Goal: Task Accomplishment & Management: Complete application form

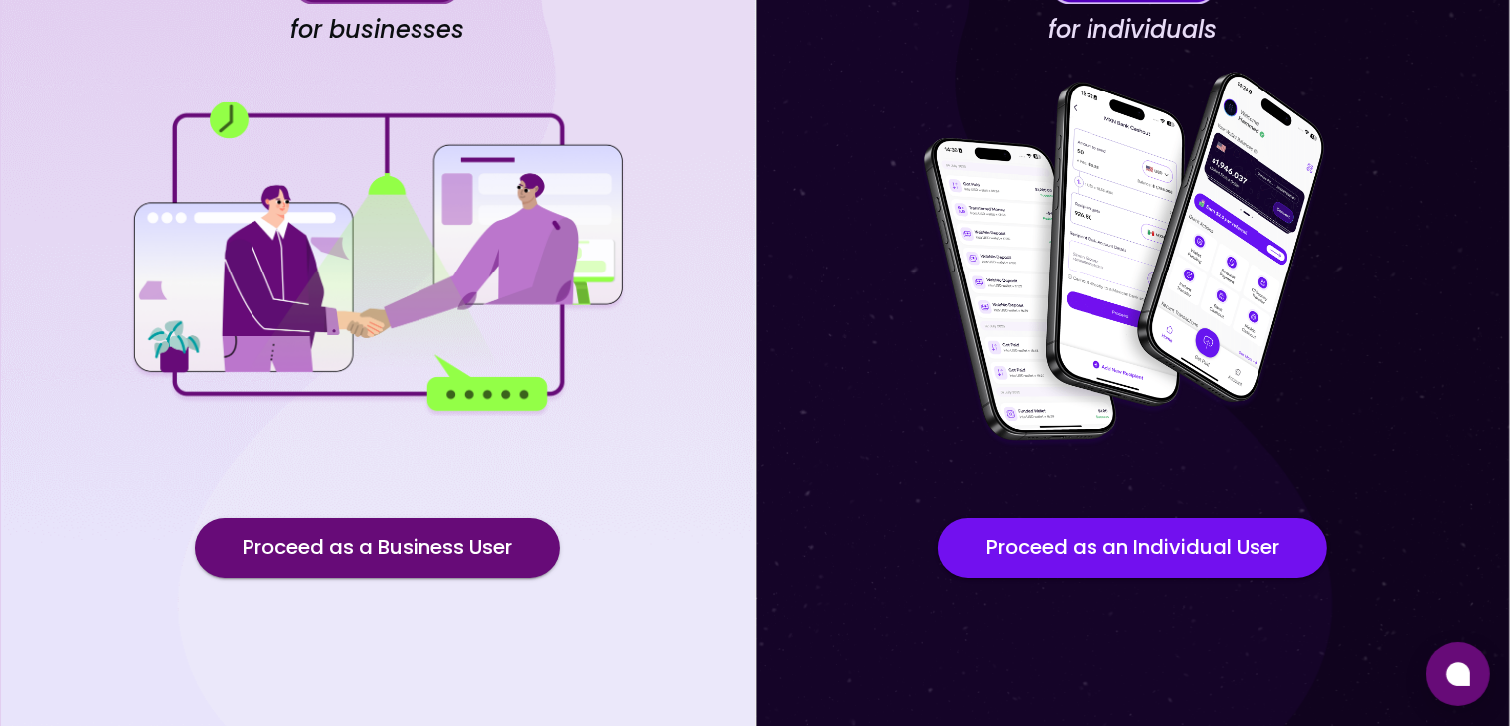
scroll to position [173, 0]
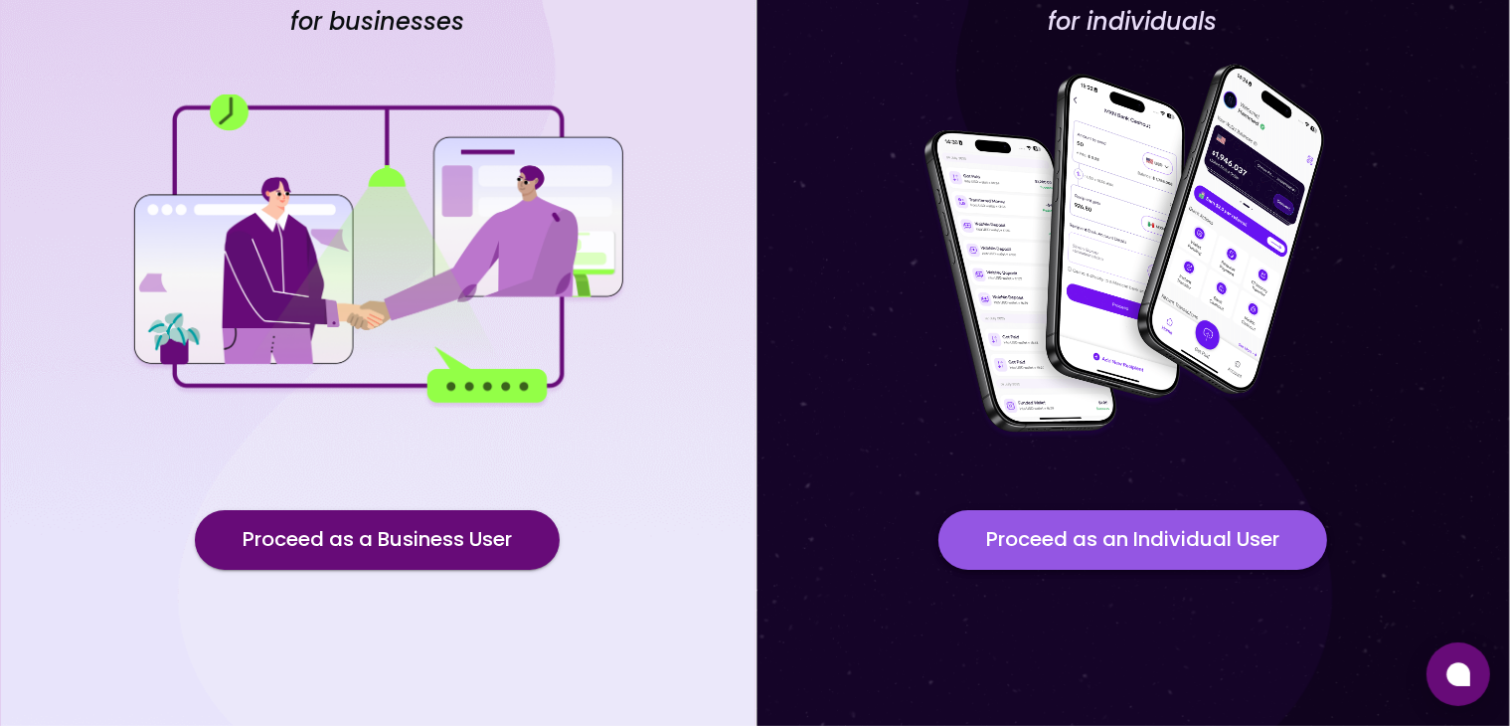
click at [1184, 532] on button "Proceed as an Individual User" at bounding box center [1132, 540] width 389 height 60
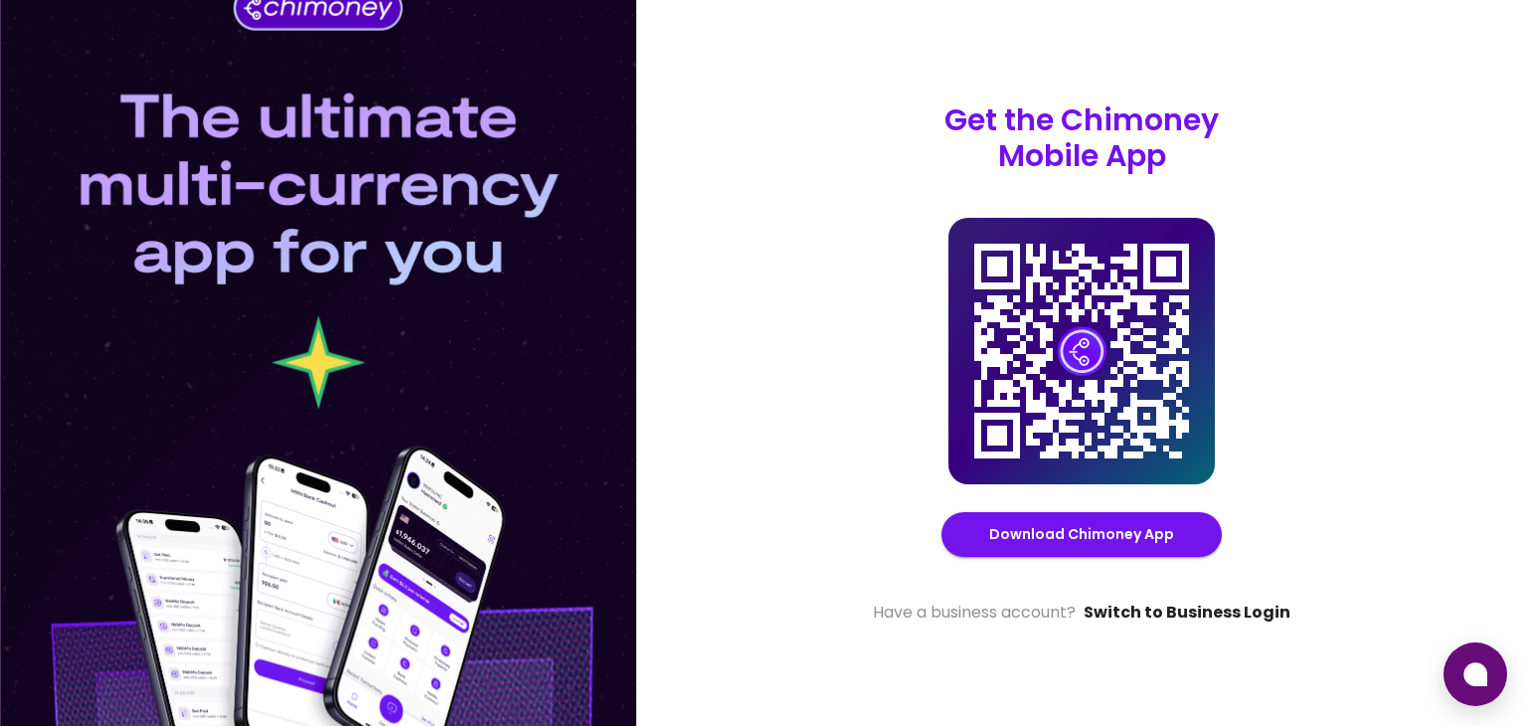
click at [1253, 610] on link "Switch to Business Login" at bounding box center [1186, 612] width 207 height 24
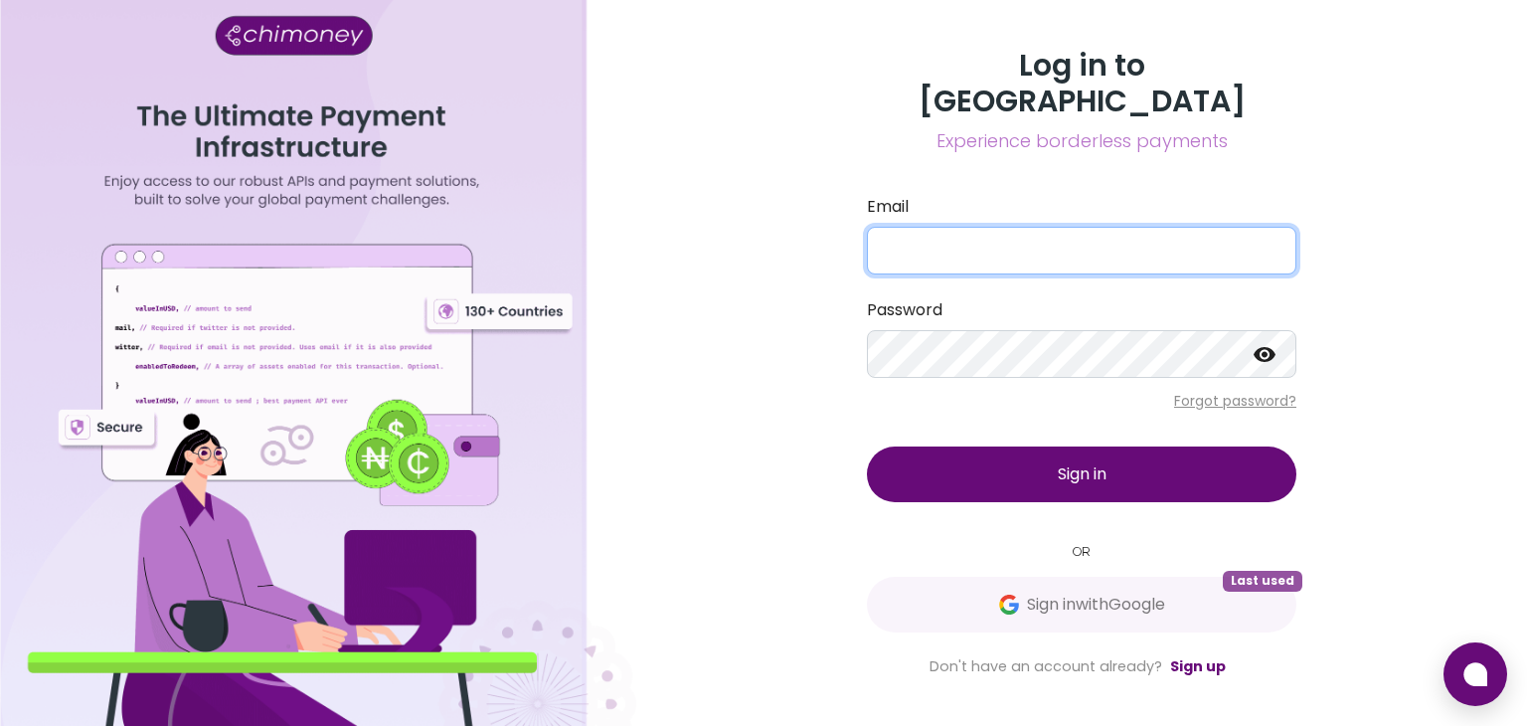
click at [970, 232] on input "Email" at bounding box center [1081, 251] width 429 height 48
type input "[EMAIL_ADDRESS][DOMAIN_NAME]"
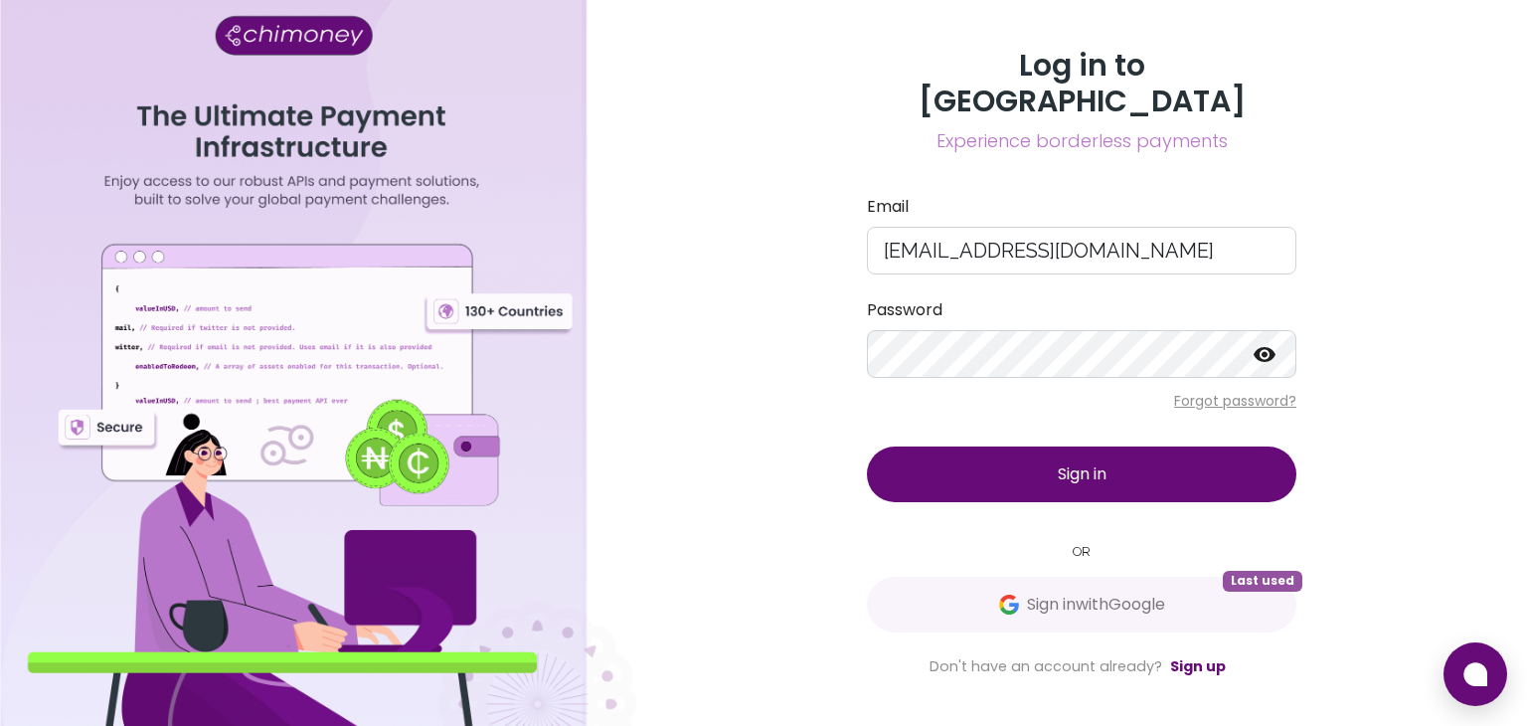
click at [1138, 466] on button "Sign in" at bounding box center [1081, 474] width 429 height 56
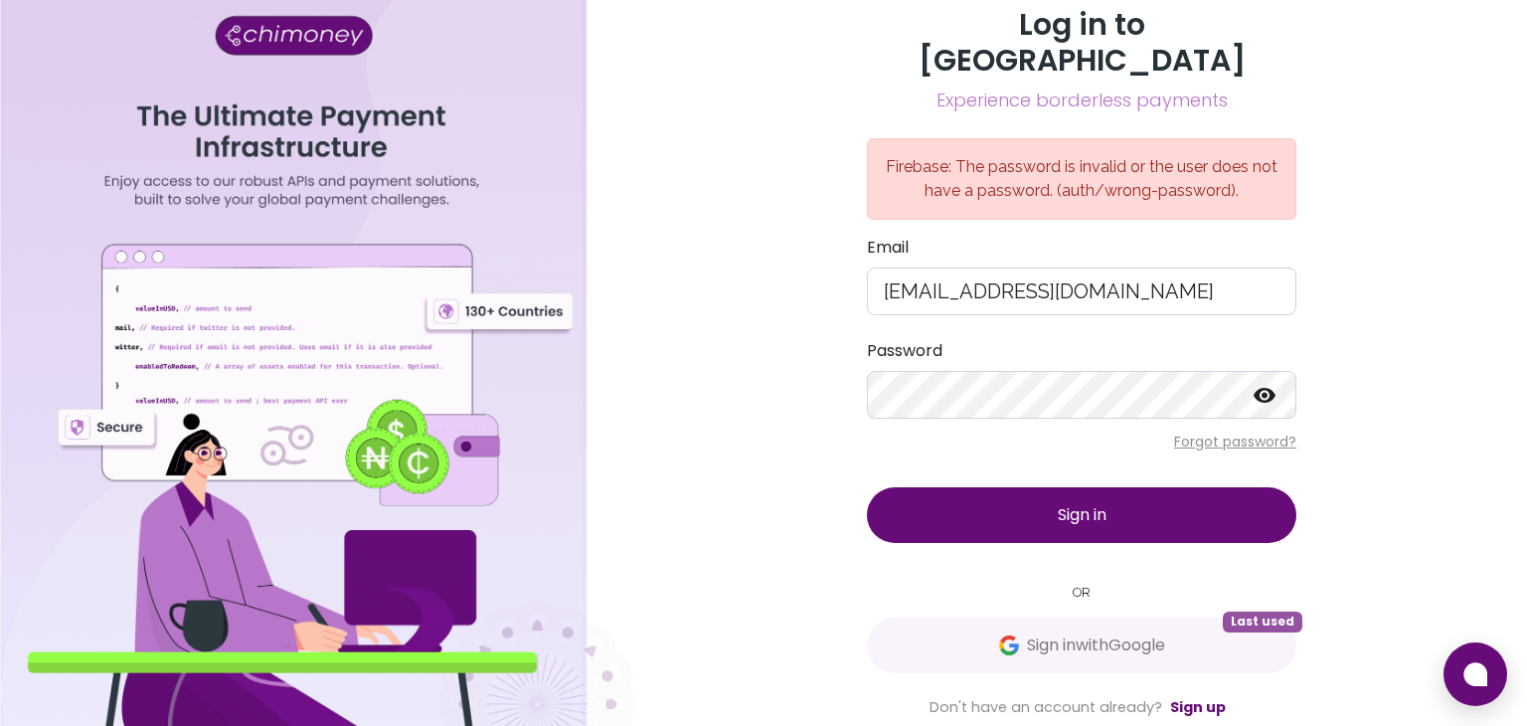
click at [1274, 384] on icon at bounding box center [1264, 396] width 24 height 24
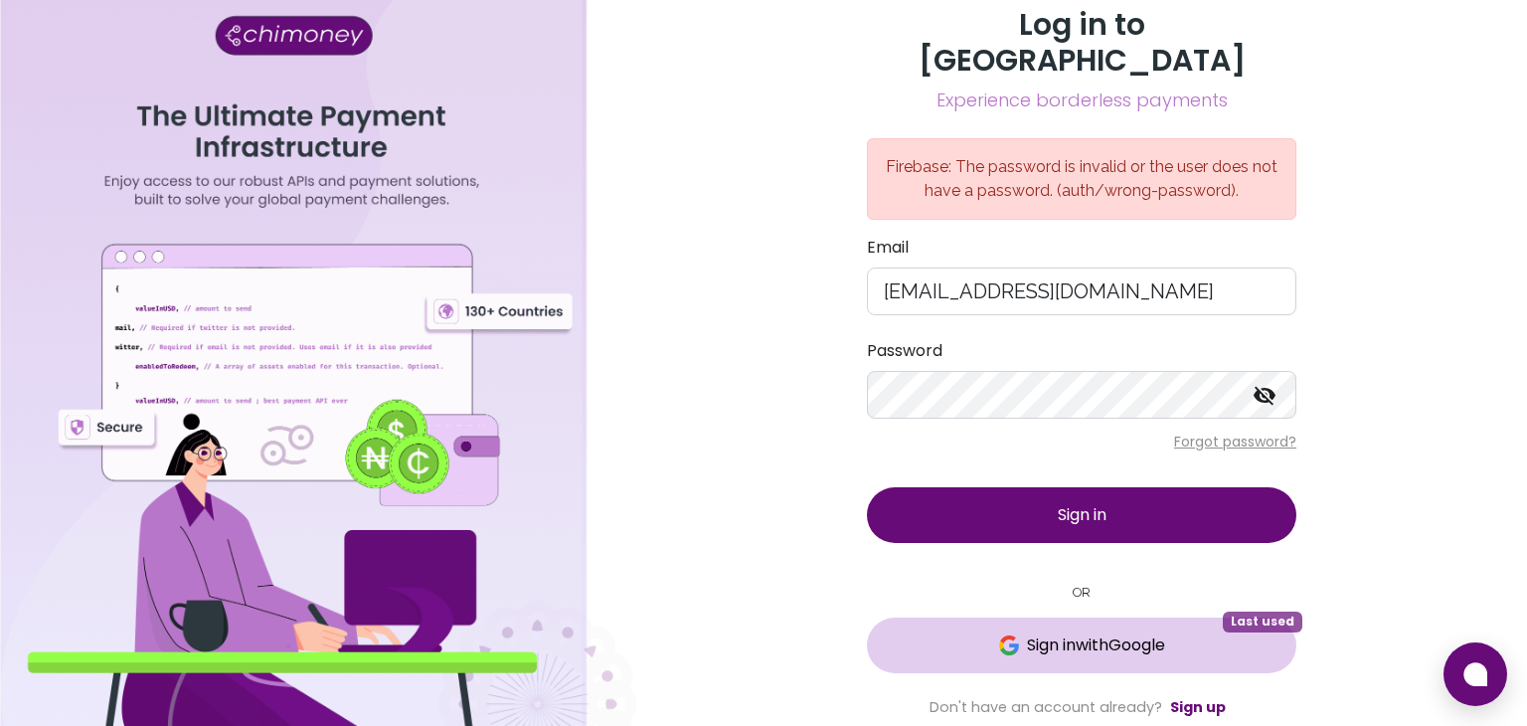
click at [1109, 633] on span "Sign in with Google" at bounding box center [1096, 645] width 138 height 24
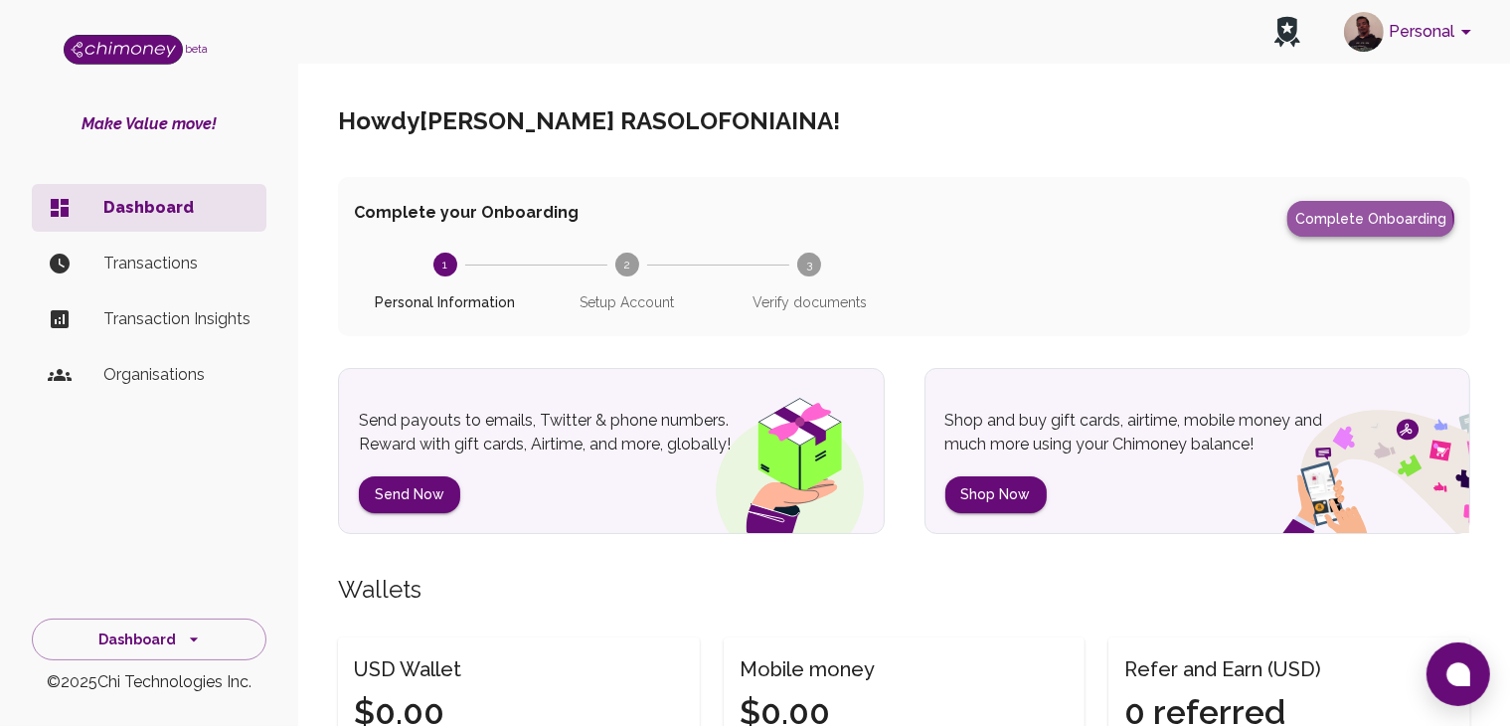
click at [1367, 227] on button "Complete Onboarding" at bounding box center [1370, 219] width 167 height 36
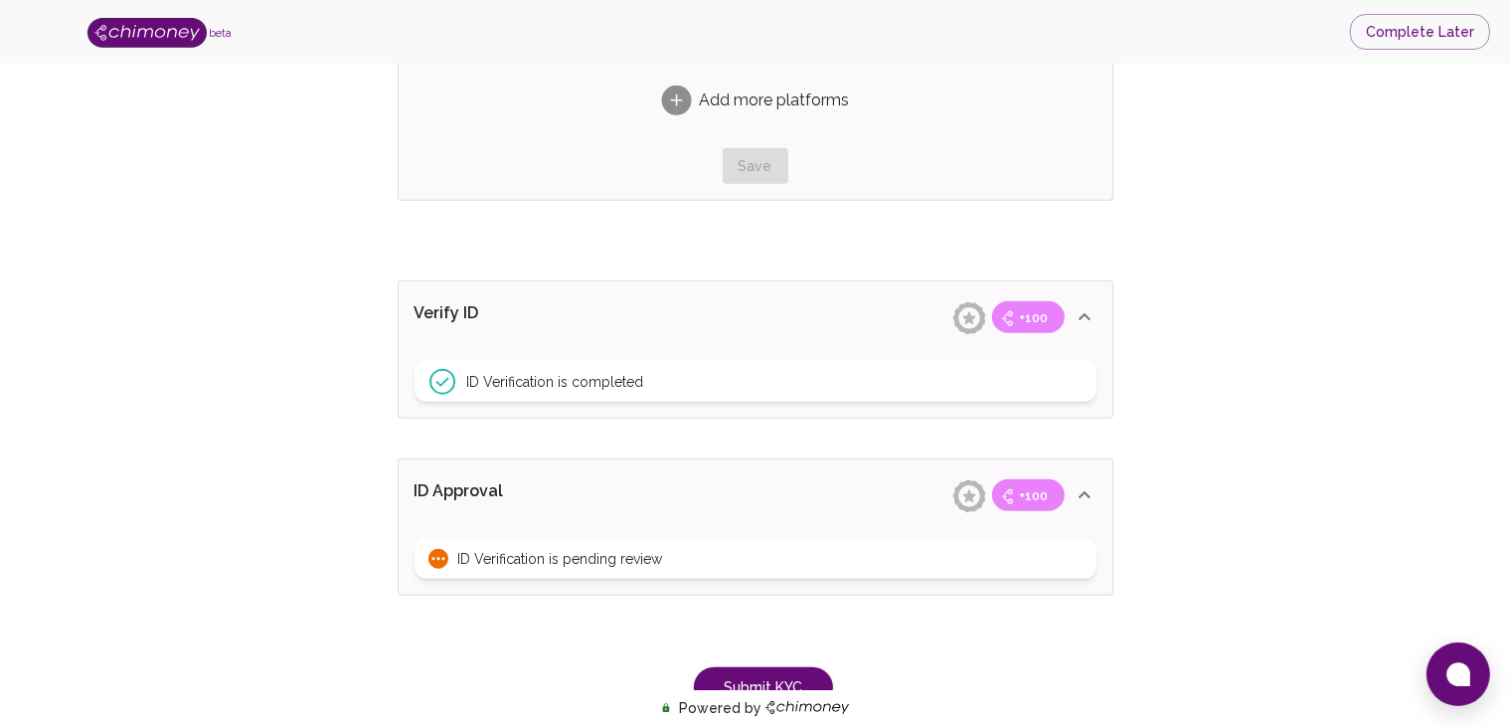
scroll to position [1605, 0]
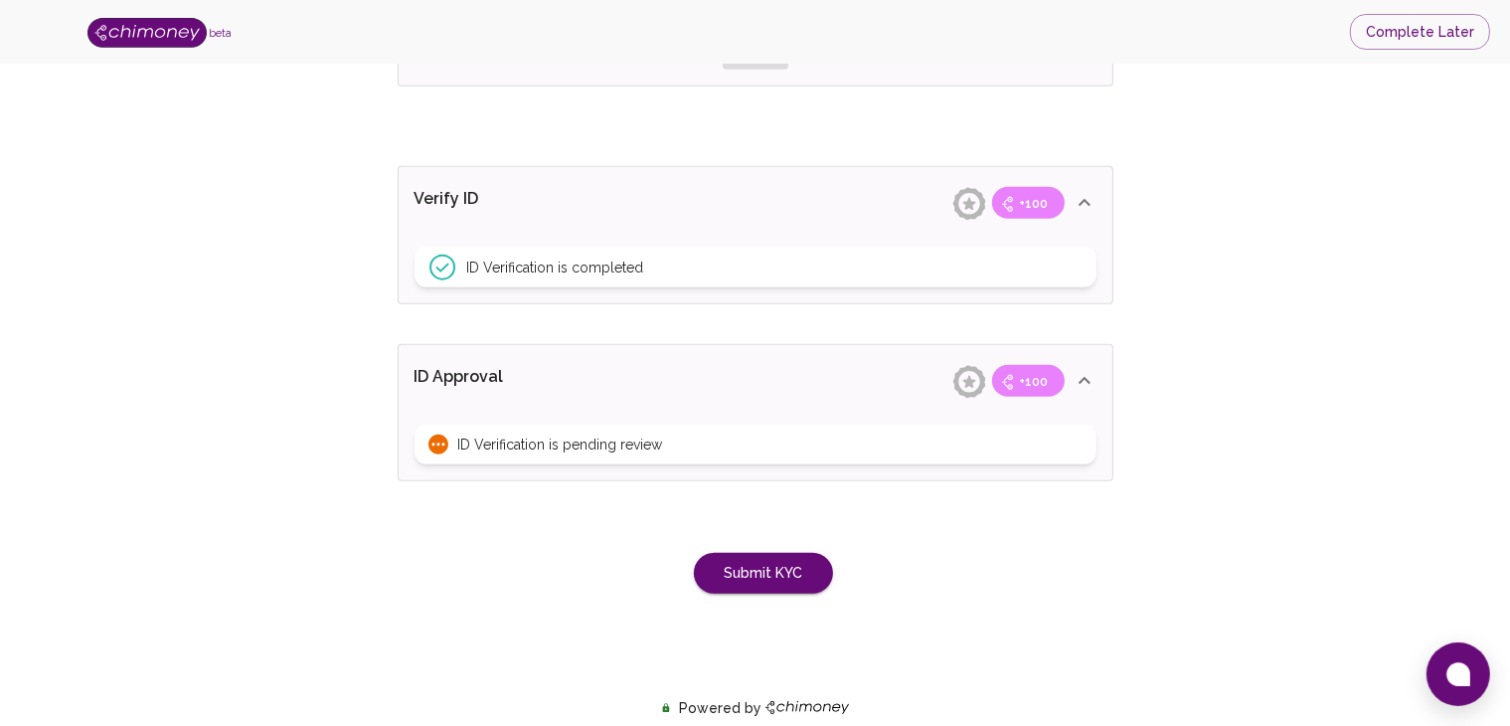
click at [979, 381] on icon at bounding box center [969, 382] width 35 height 35
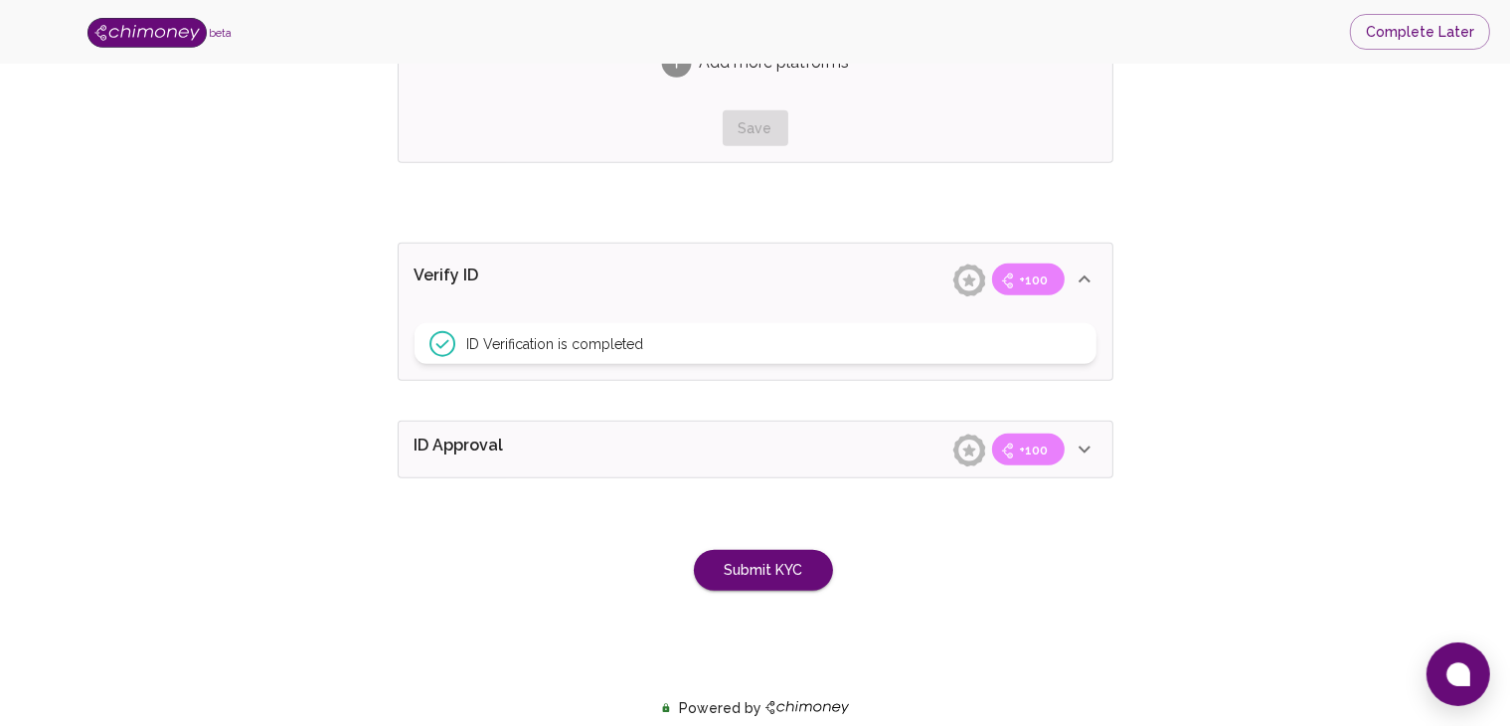
scroll to position [1526, 0]
click at [973, 450] on icon at bounding box center [968, 453] width 13 height 12
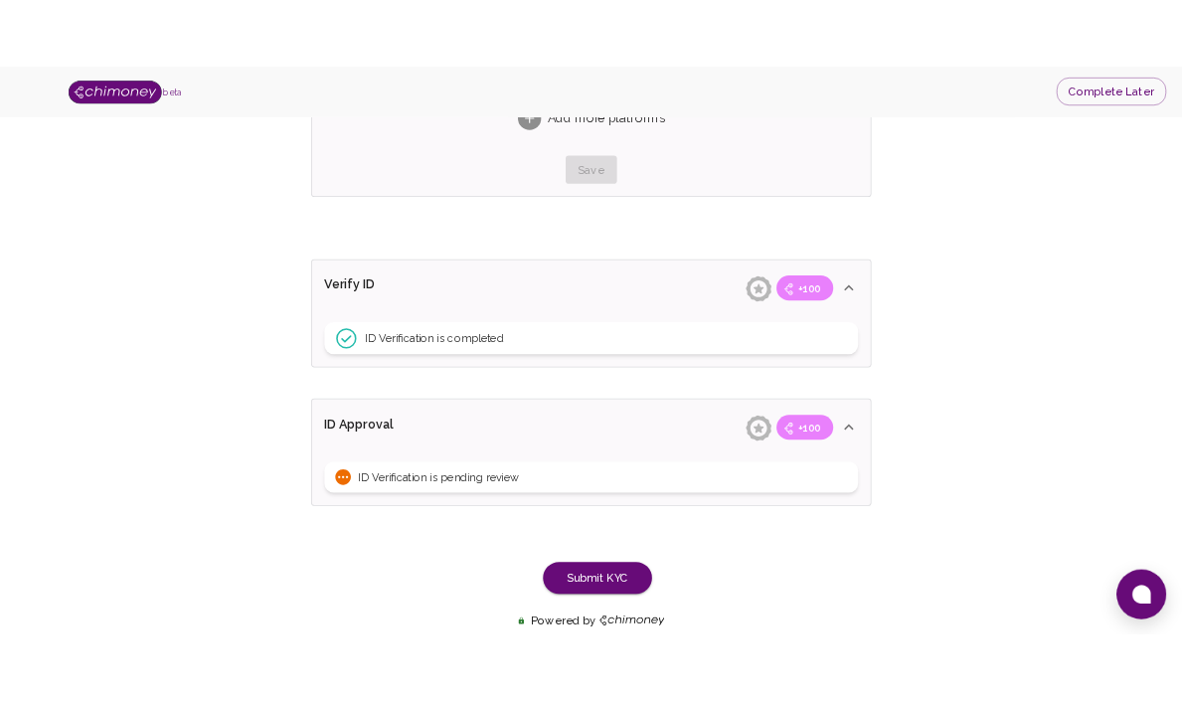
scroll to position [1605, 0]
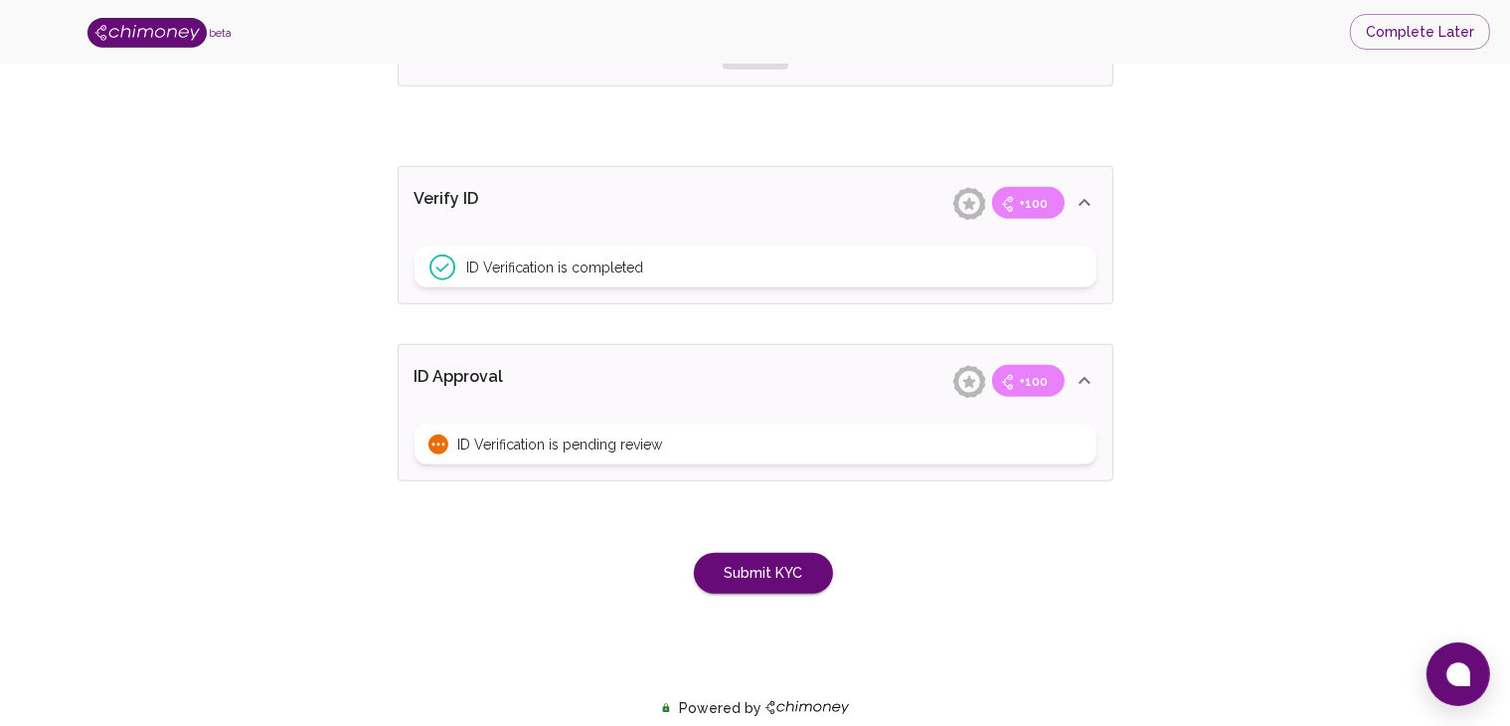
click at [610, 441] on span "ID Verification is pending review" at bounding box center [560, 444] width 205 height 20
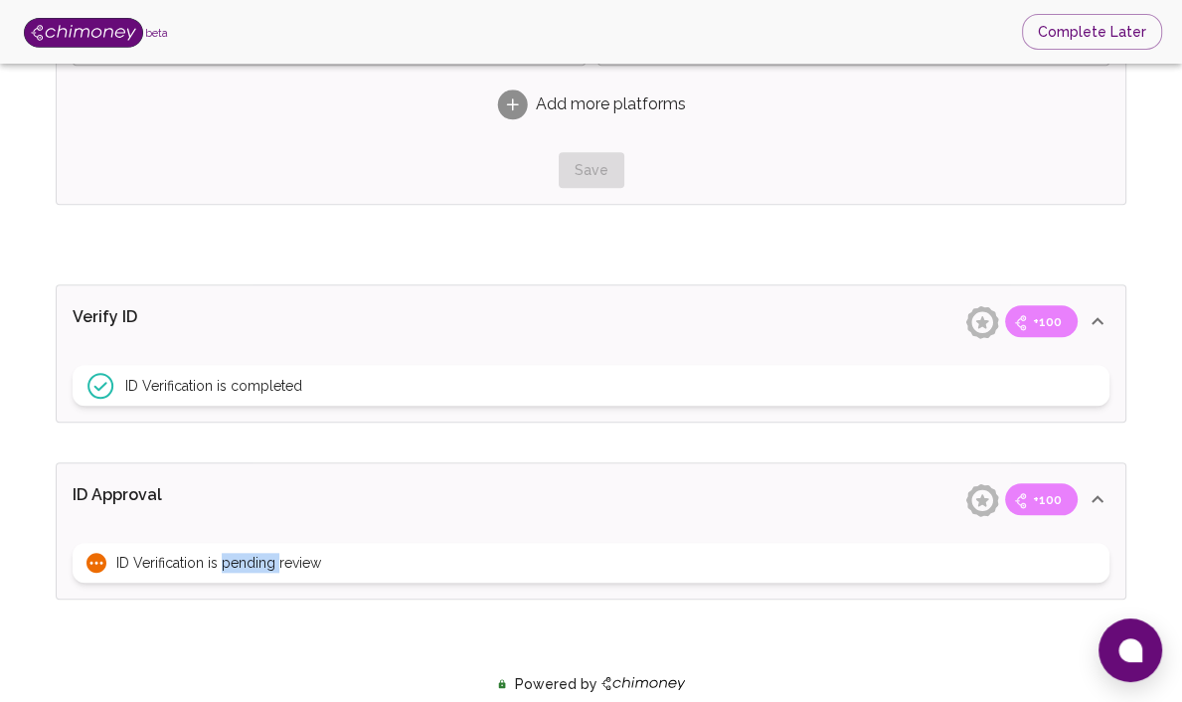
scroll to position [1273, 0]
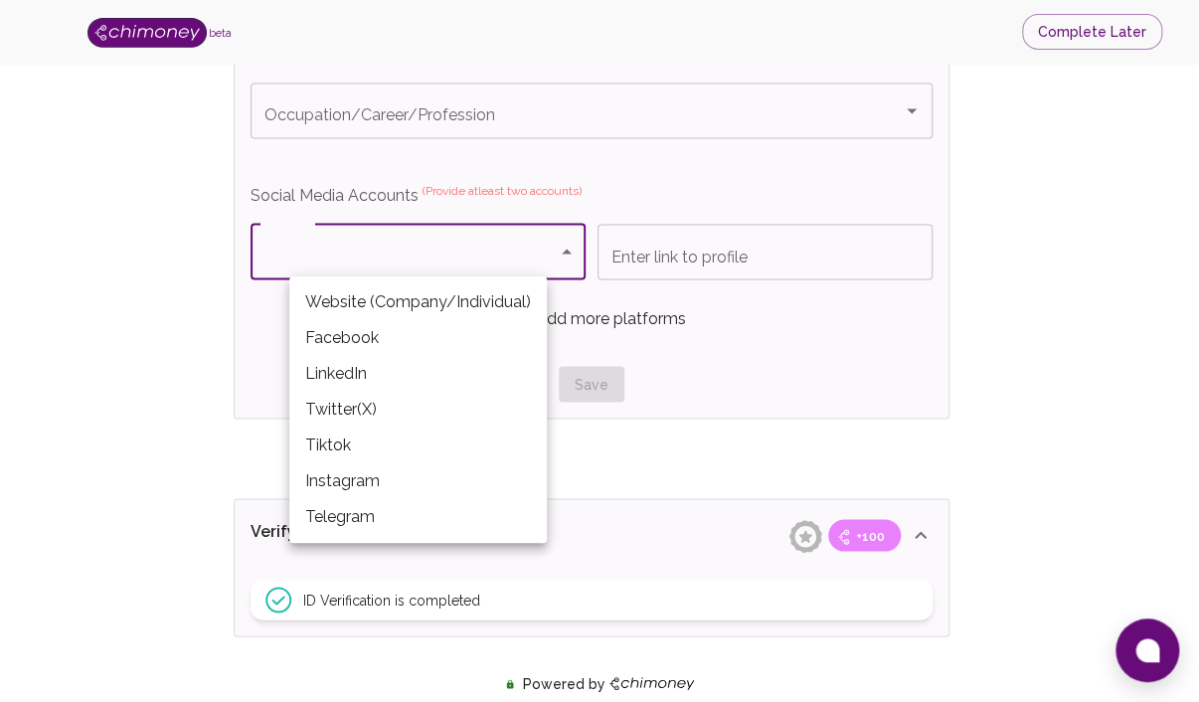
click at [411, 379] on li "LinkedIn" at bounding box center [417, 374] width 257 height 36
type input "LinkedIn"
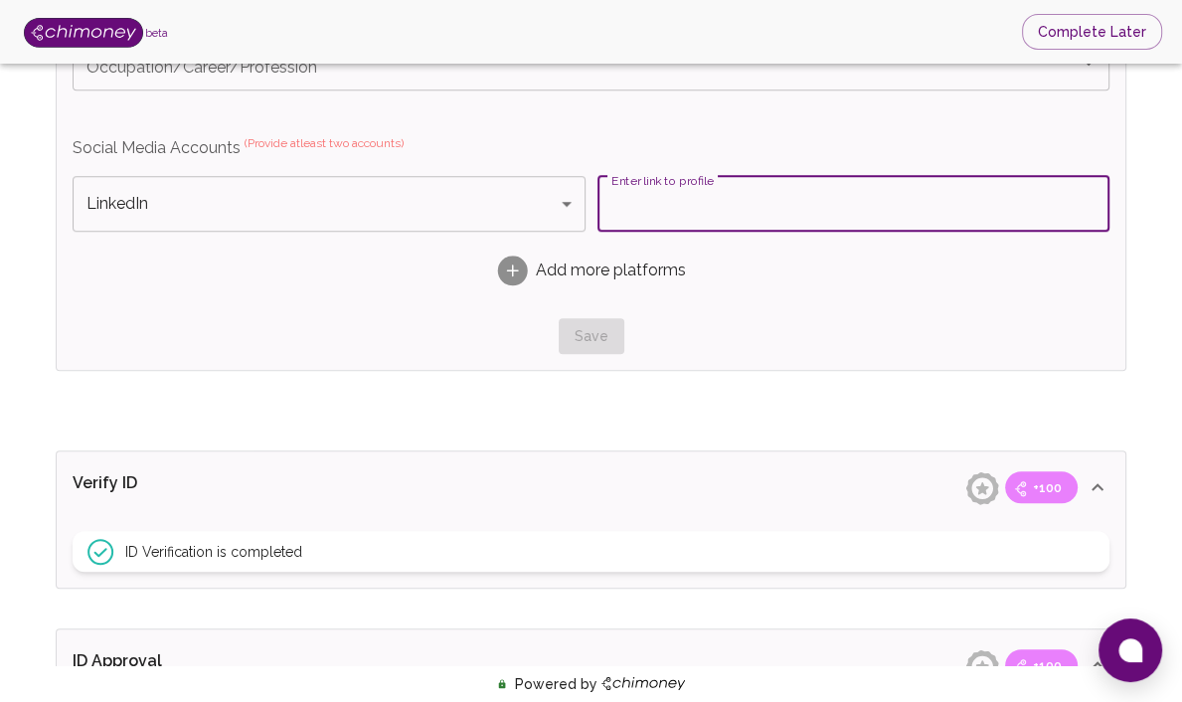
click at [731, 232] on input "Enter link to profile" at bounding box center [853, 204] width 513 height 56
paste input "[DOMAIN_NAME][URL]"
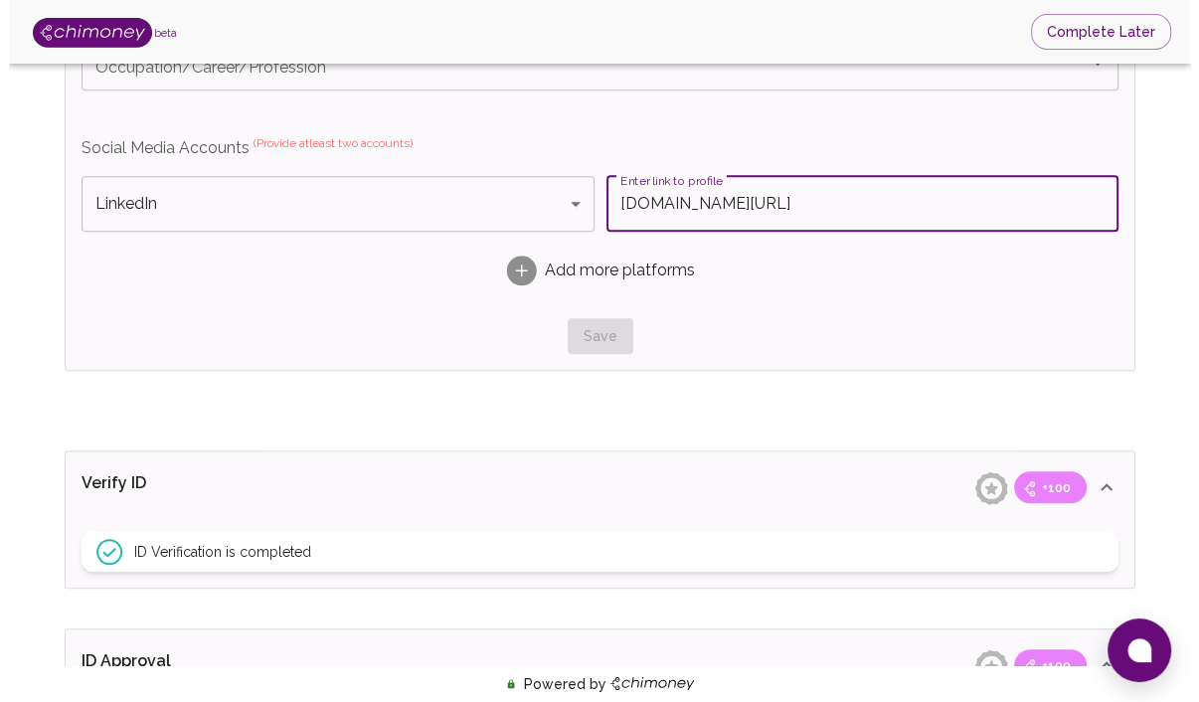
scroll to position [0, 159]
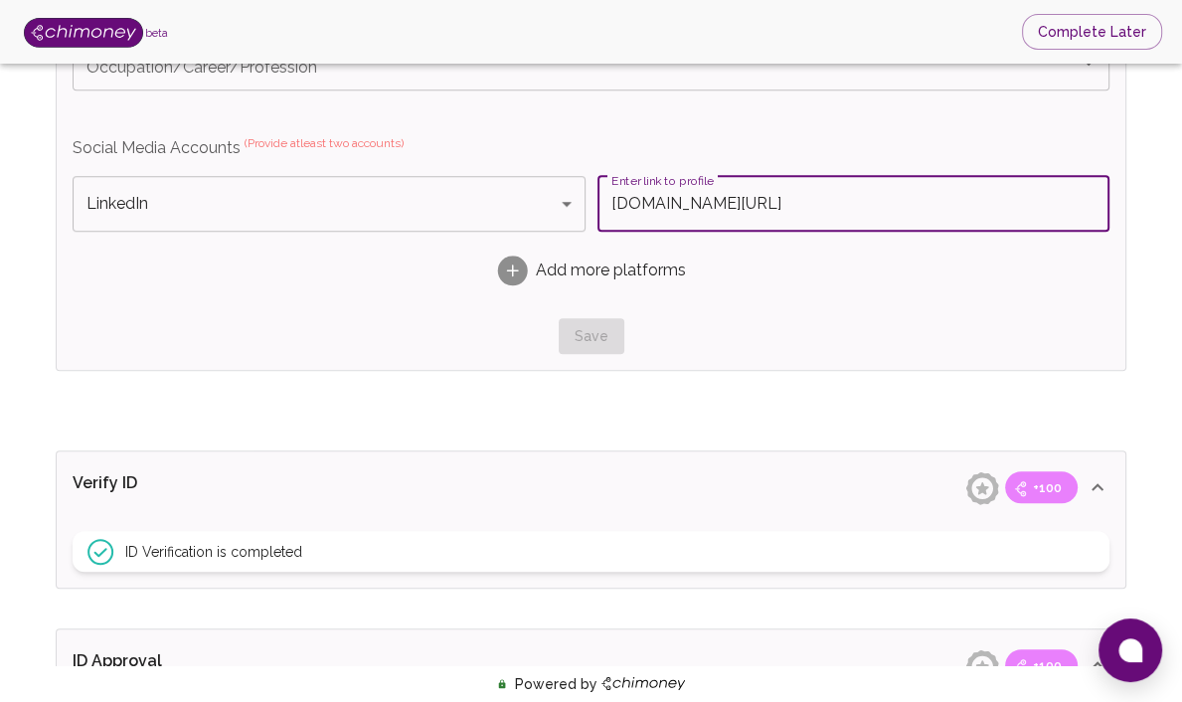
type input "[DOMAIN_NAME][URL]"
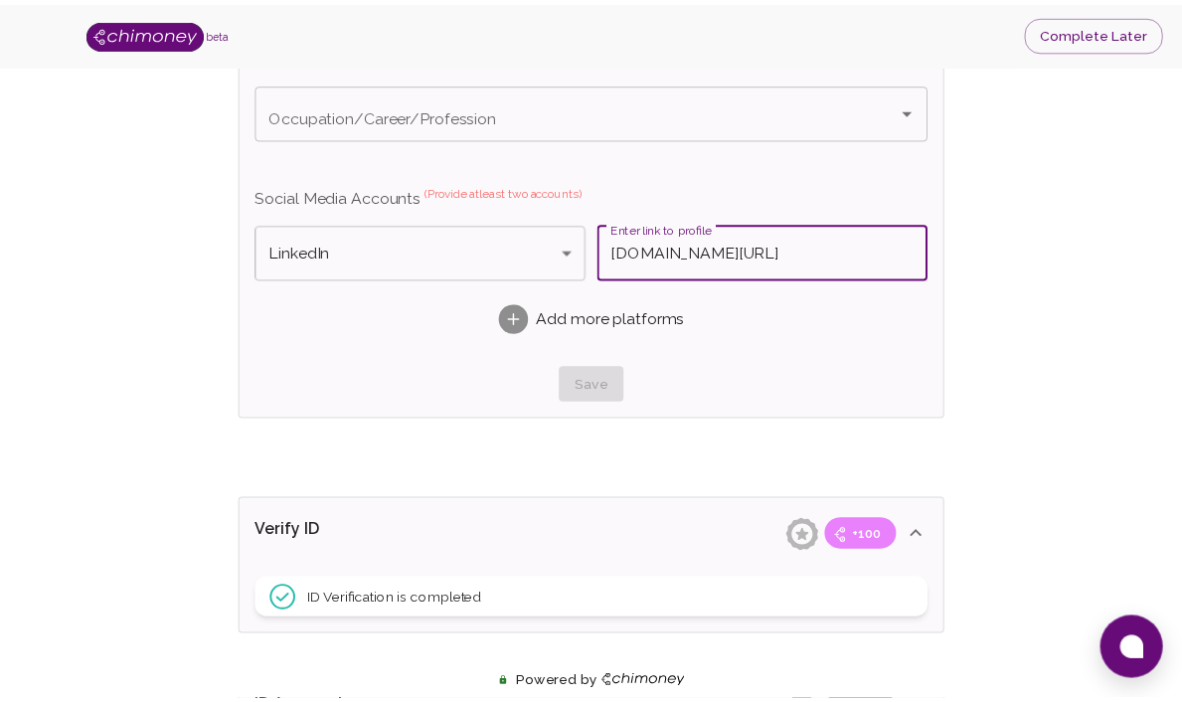
scroll to position [0, 0]
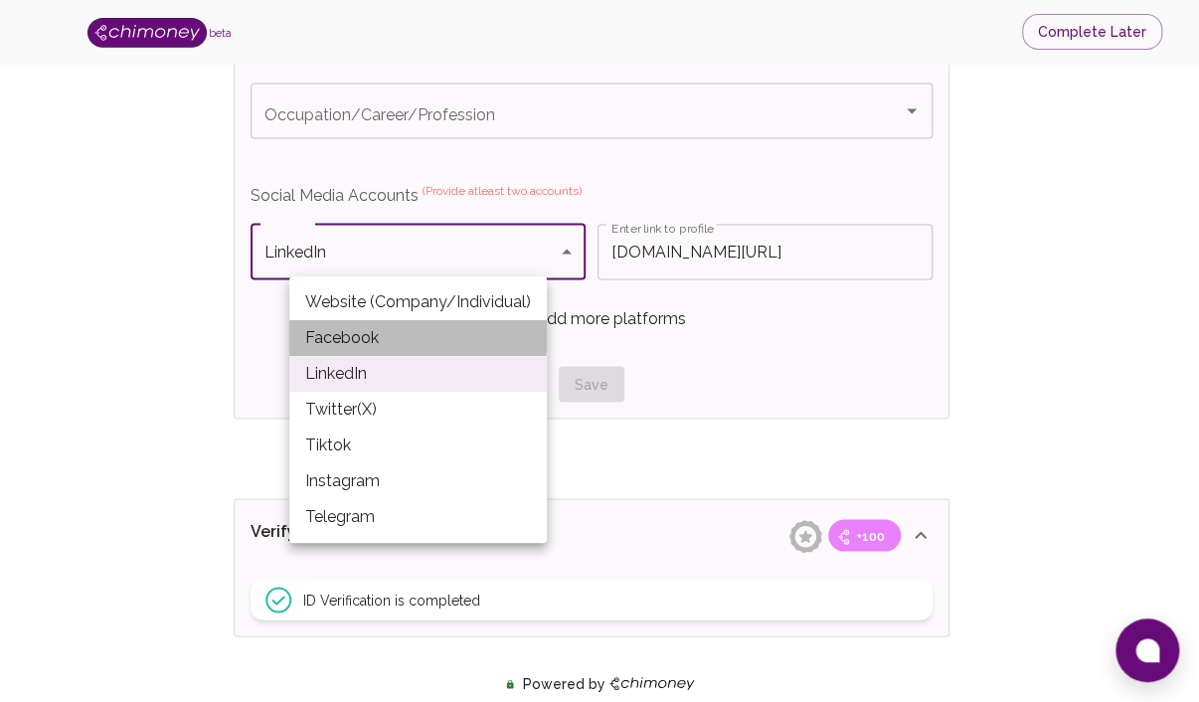
click at [366, 331] on li "Facebook" at bounding box center [417, 338] width 257 height 36
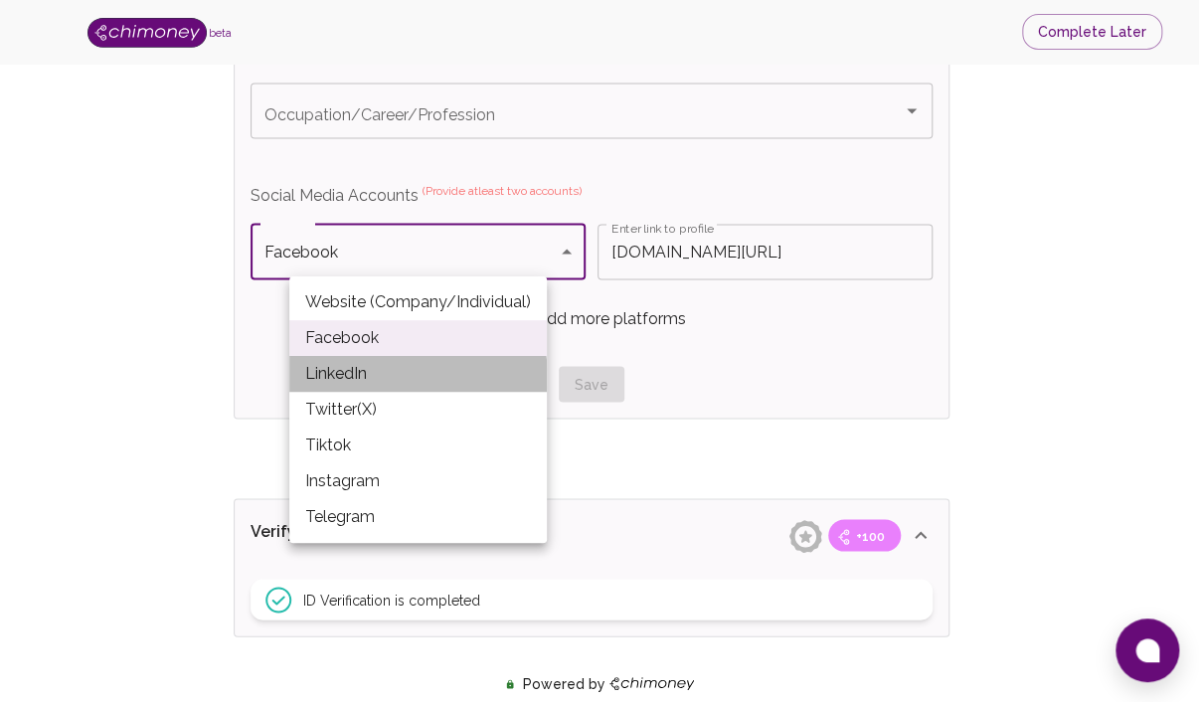
click at [398, 378] on li "LinkedIn" at bounding box center [417, 374] width 257 height 36
type input "LinkedIn"
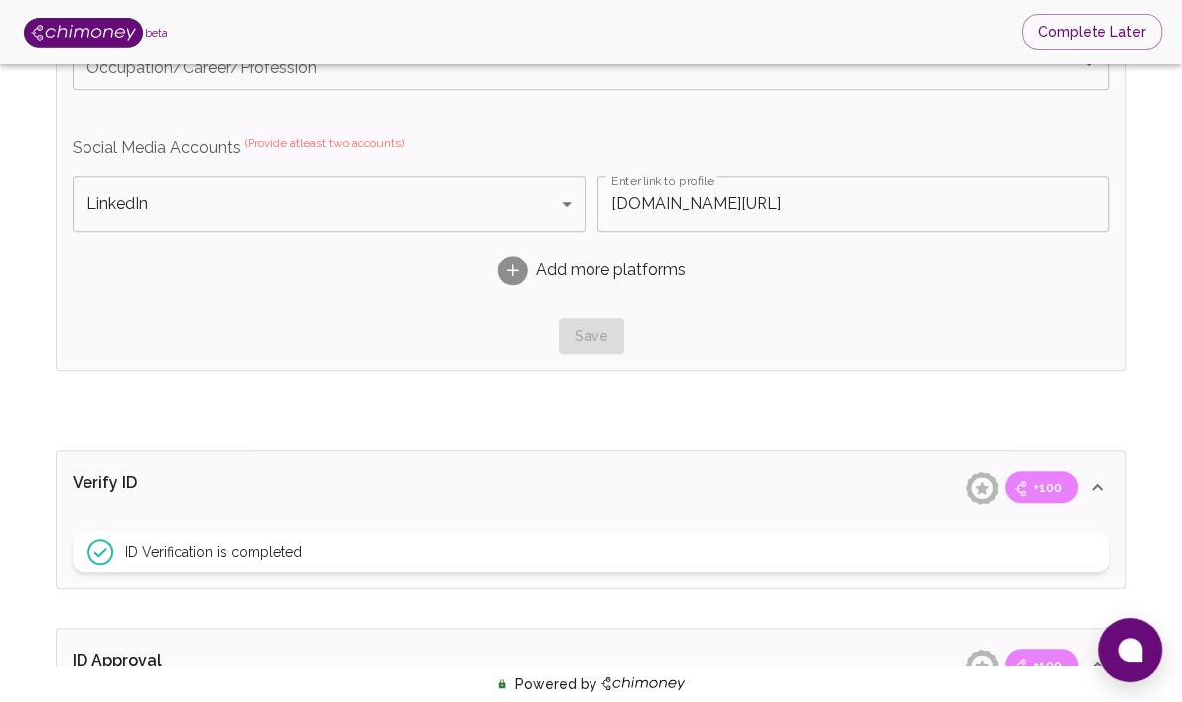
click at [522, 285] on rect at bounding box center [512, 270] width 30 height 30
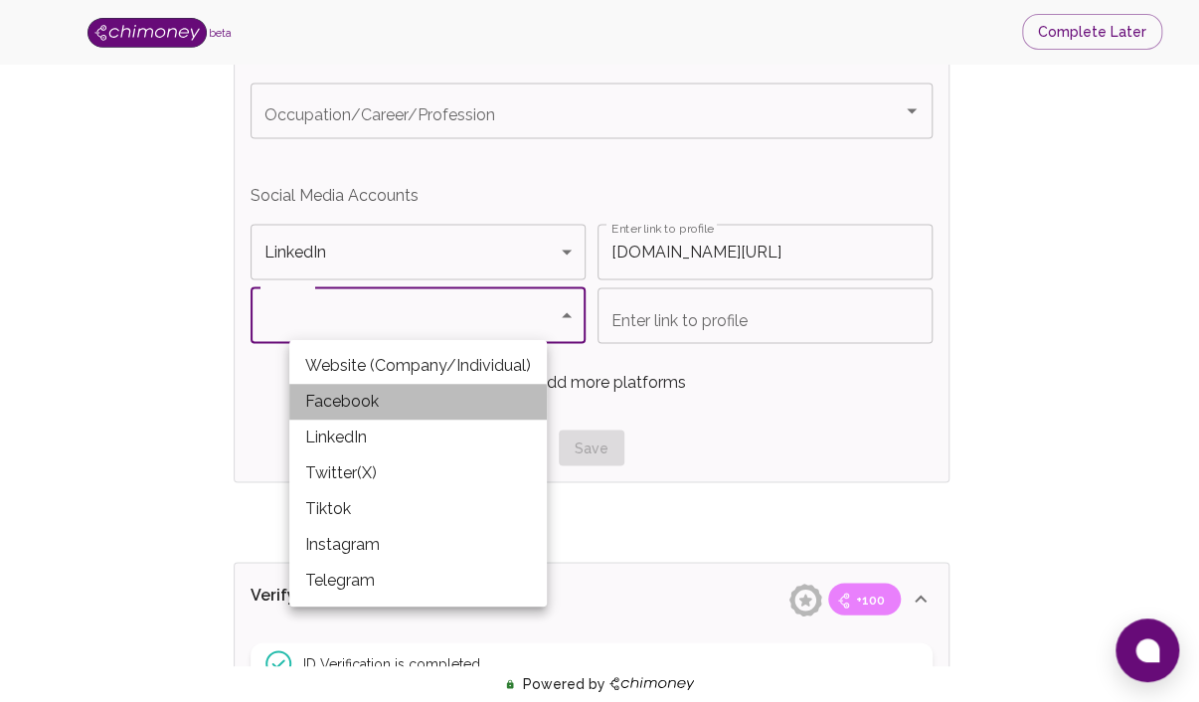
click at [402, 405] on li "Facebook" at bounding box center [417, 402] width 257 height 36
type input "Facebook"
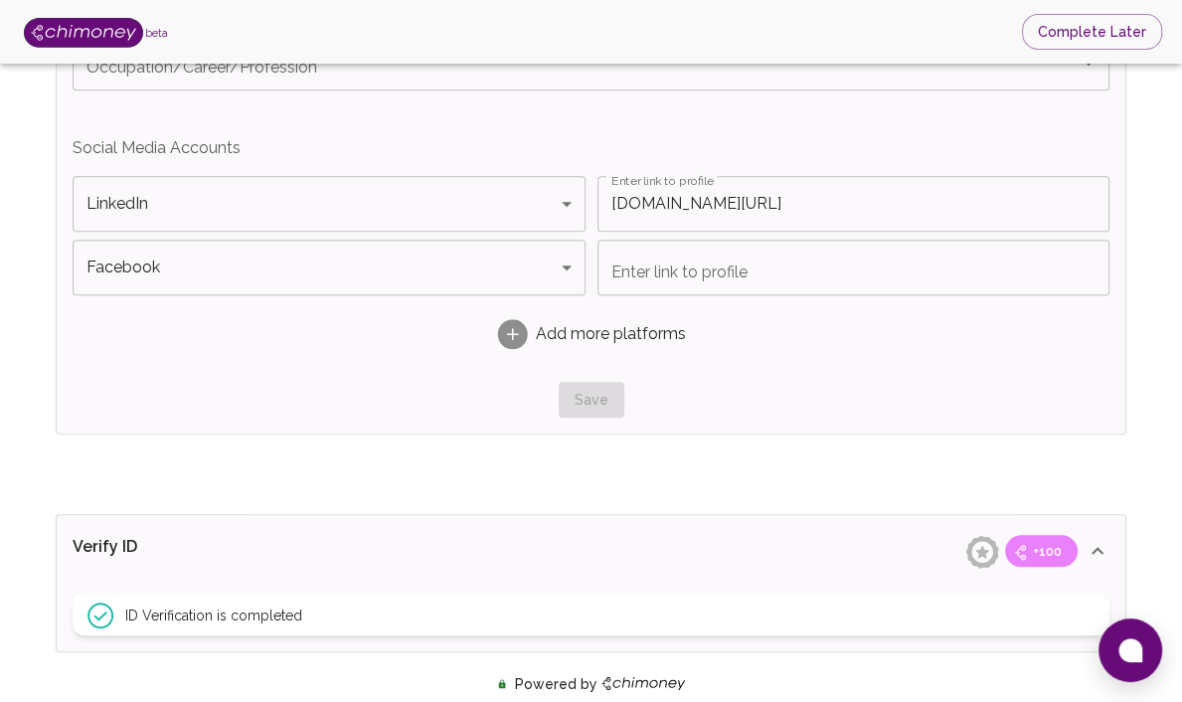
drag, startPoint x: 1059, startPoint y: 567, endPoint x: 1070, endPoint y: 565, distance: 11.1
click at [690, 295] on input "Enter link to profile" at bounding box center [853, 268] width 513 height 56
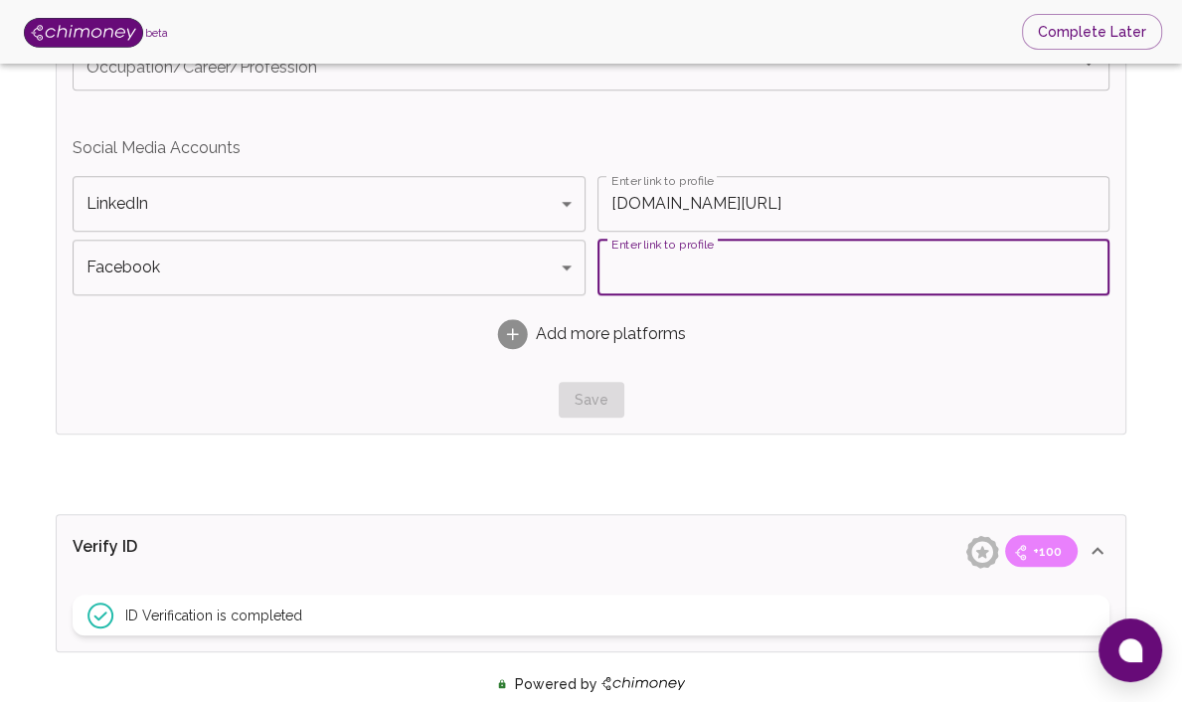
paste input "[URL][DOMAIN_NAME][DOMAIN_NAME]"
type input "[URL][DOMAIN_NAME][DOMAIN_NAME]"
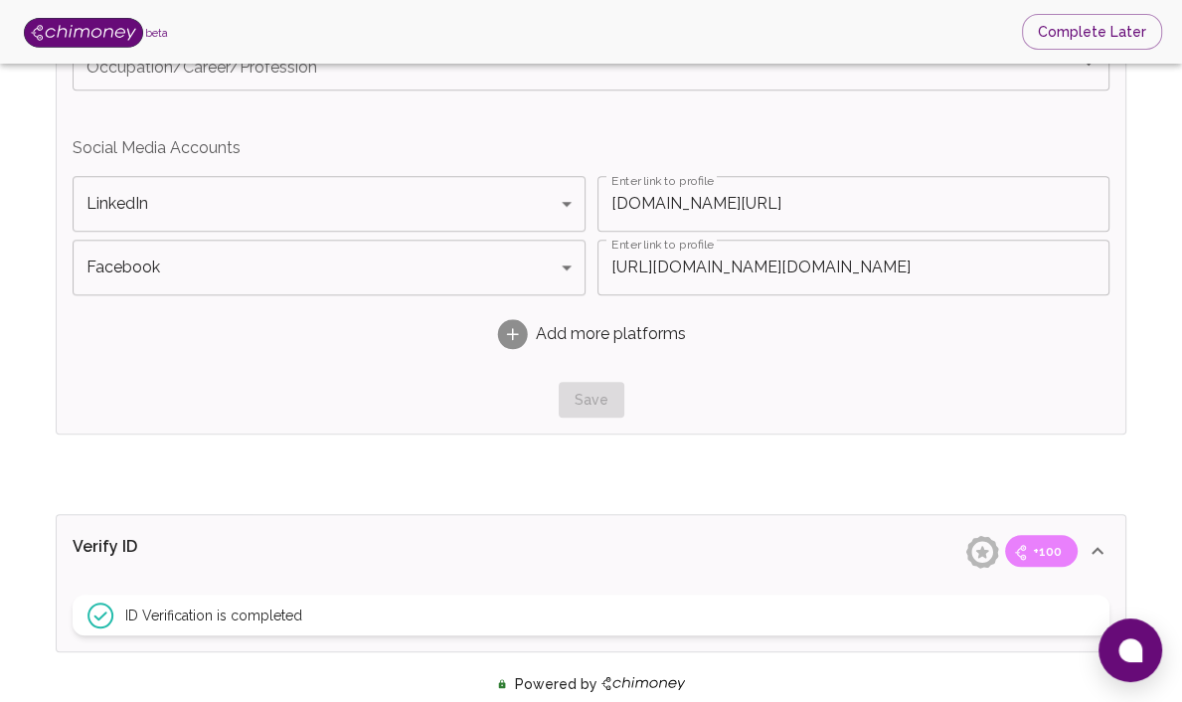
scroll to position [0, 0]
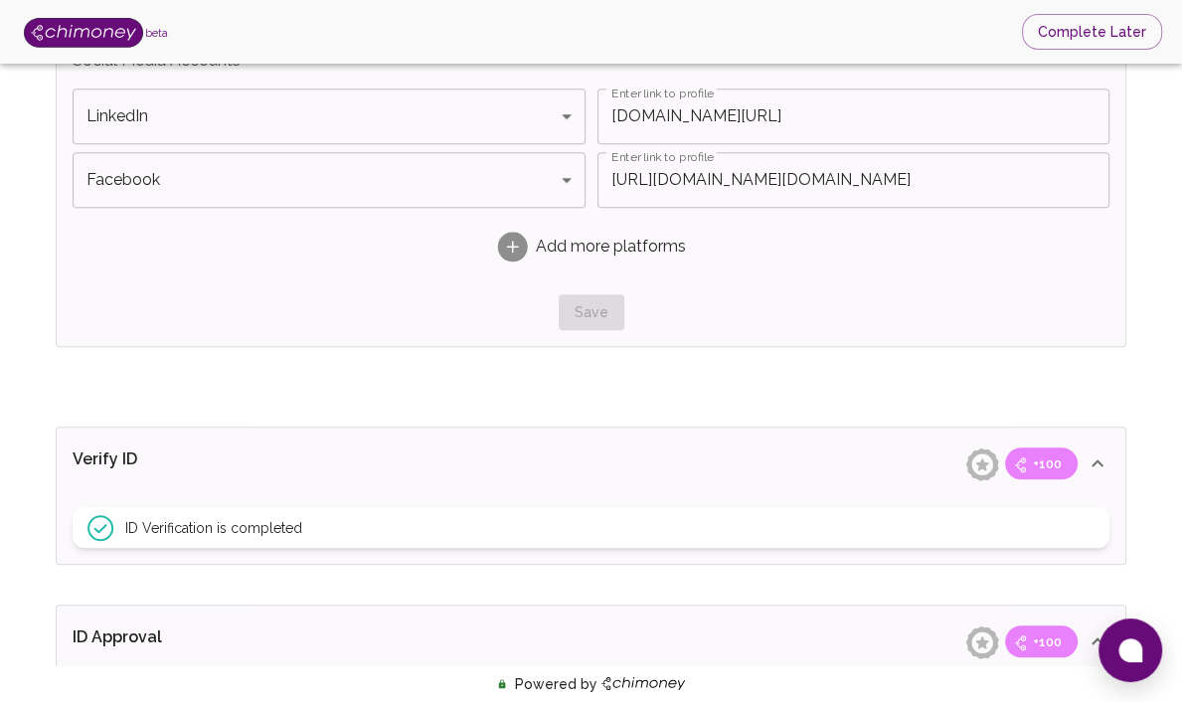
scroll to position [1196, 0]
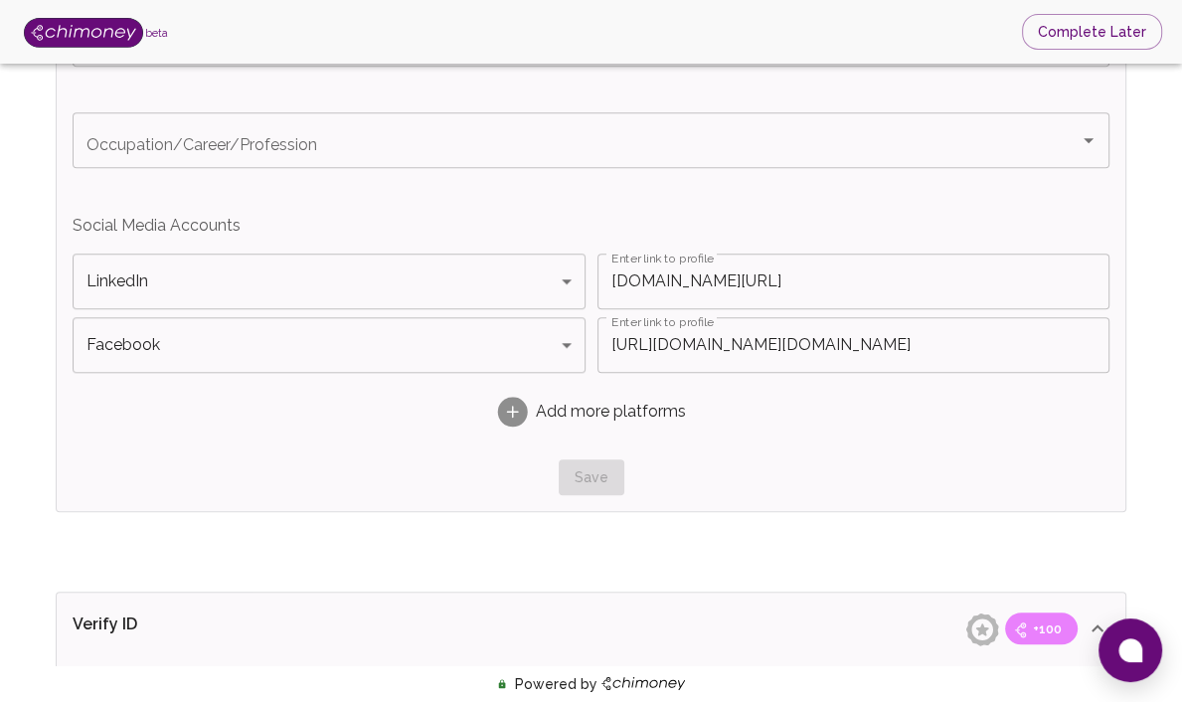
drag, startPoint x: 522, startPoint y: 458, endPoint x: 350, endPoint y: 486, distance: 174.2
click at [374, 443] on div "Add more platforms" at bounding box center [591, 412] width 1037 height 63
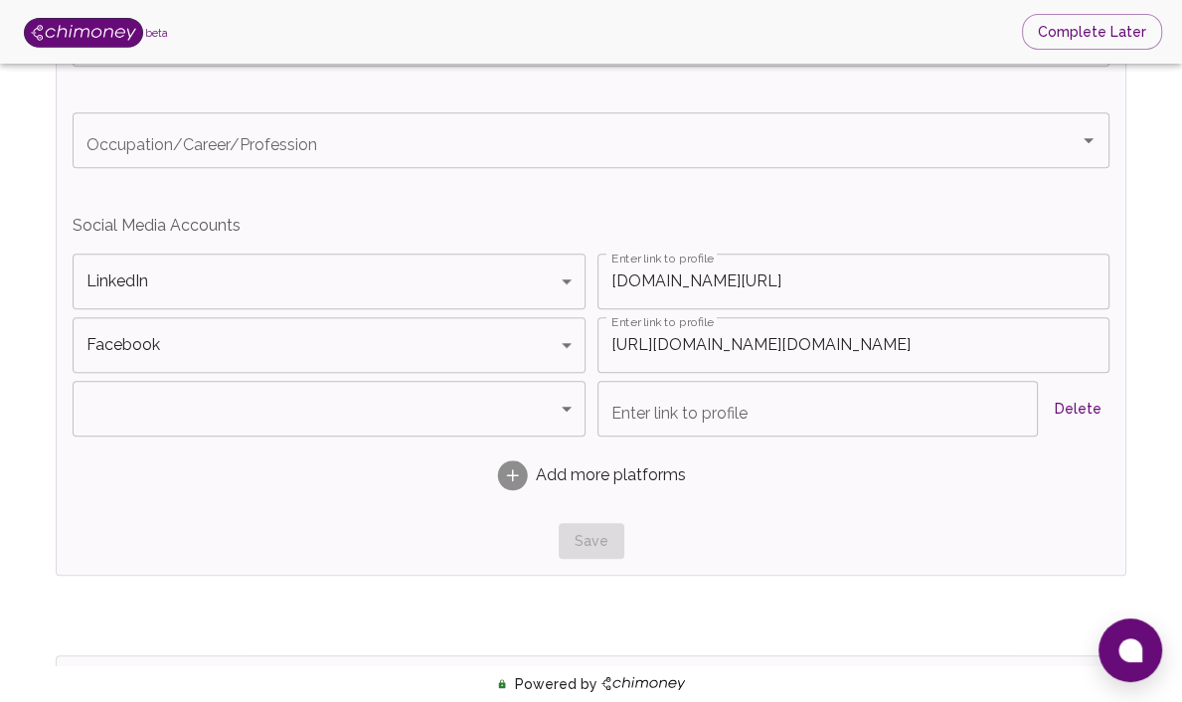
click at [346, 491] on div "Add more platforms" at bounding box center [591, 475] width 1037 height 63
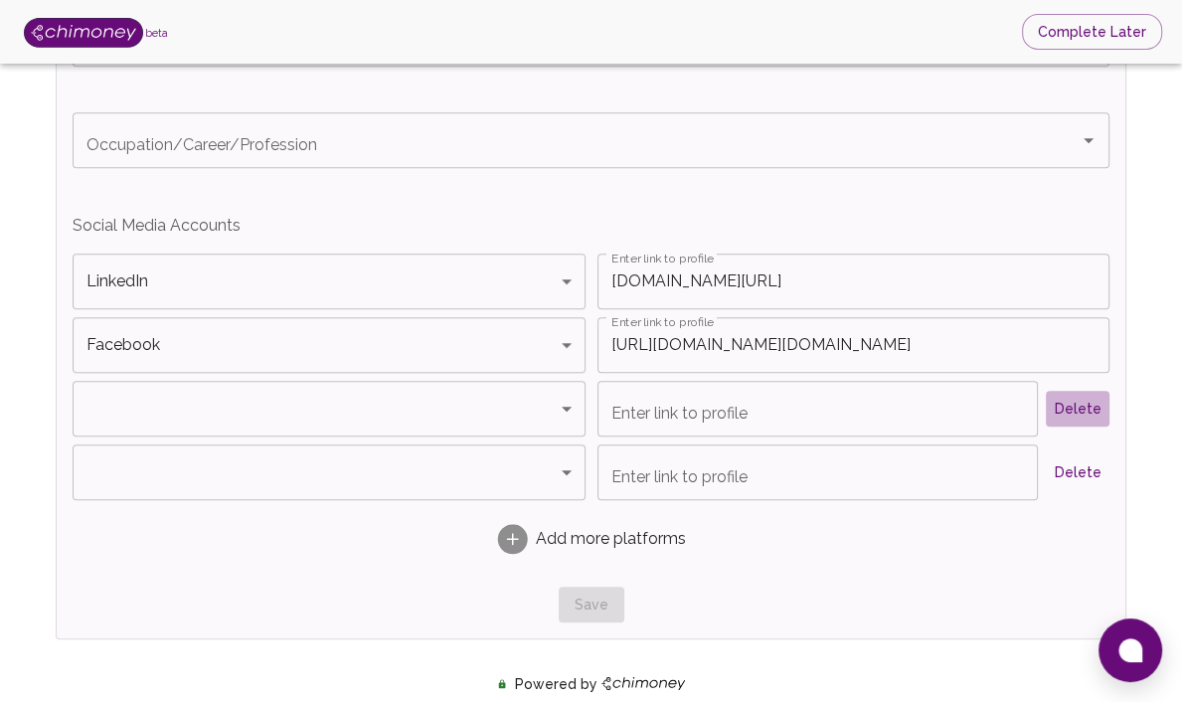
click at [1046, 427] on button "Delete" at bounding box center [1078, 409] width 64 height 37
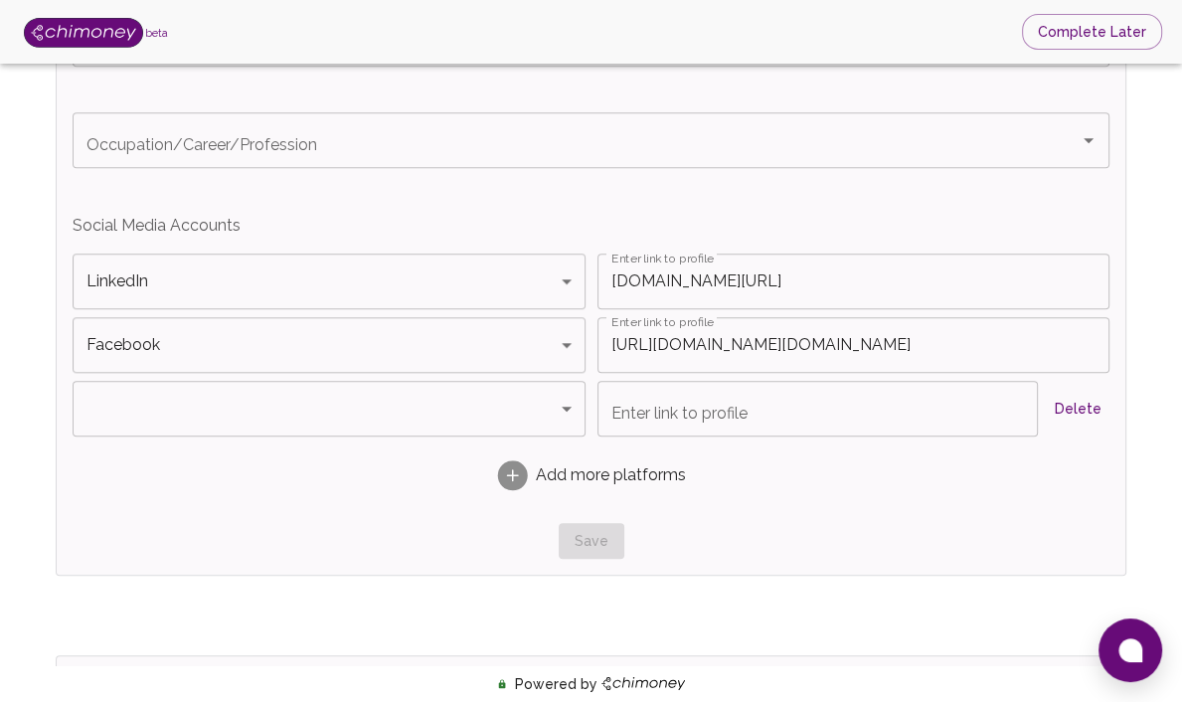
click at [1046, 427] on button "Delete" at bounding box center [1078, 409] width 64 height 37
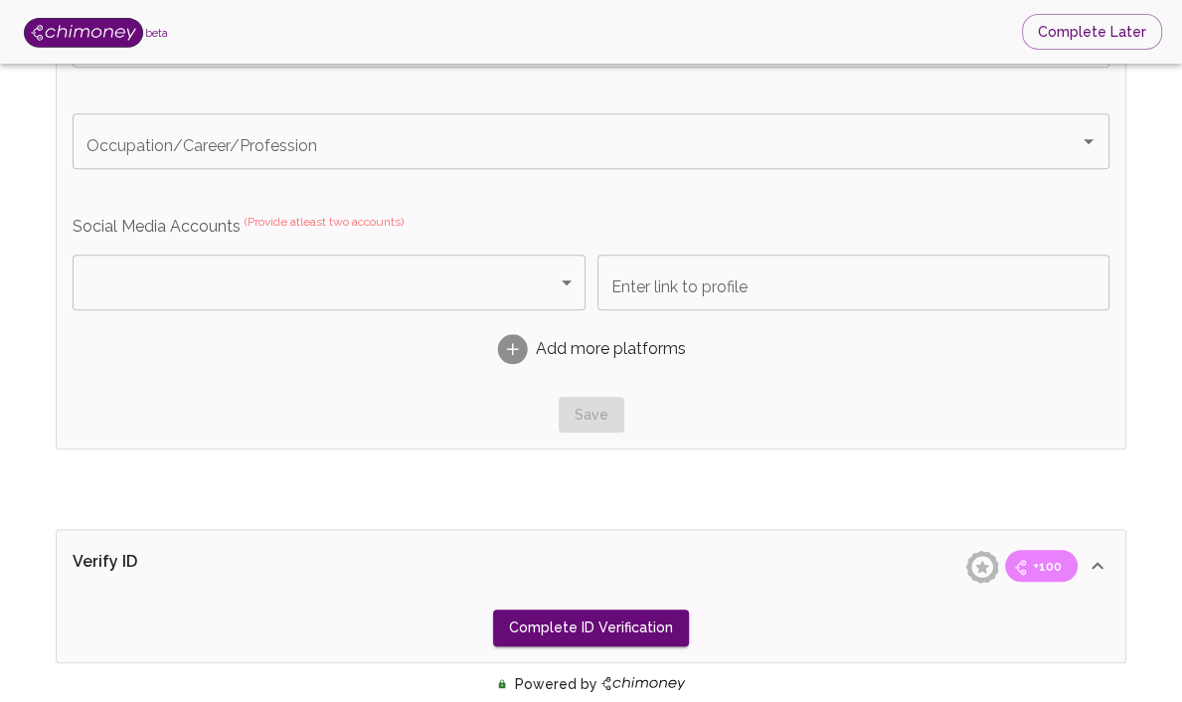
type input "Rindra"
type input "RASOLOFONIAINA"
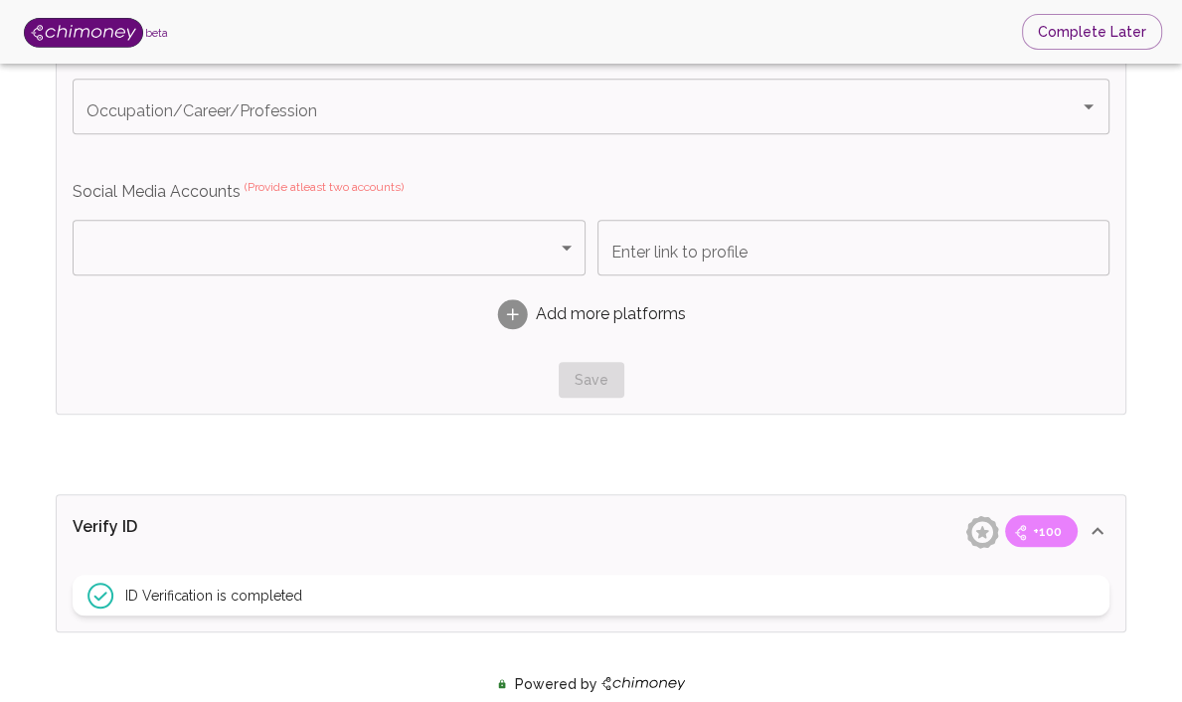
scroll to position [1196, 0]
